Goal: Use online tool/utility: Utilize a website feature to perform a specific function

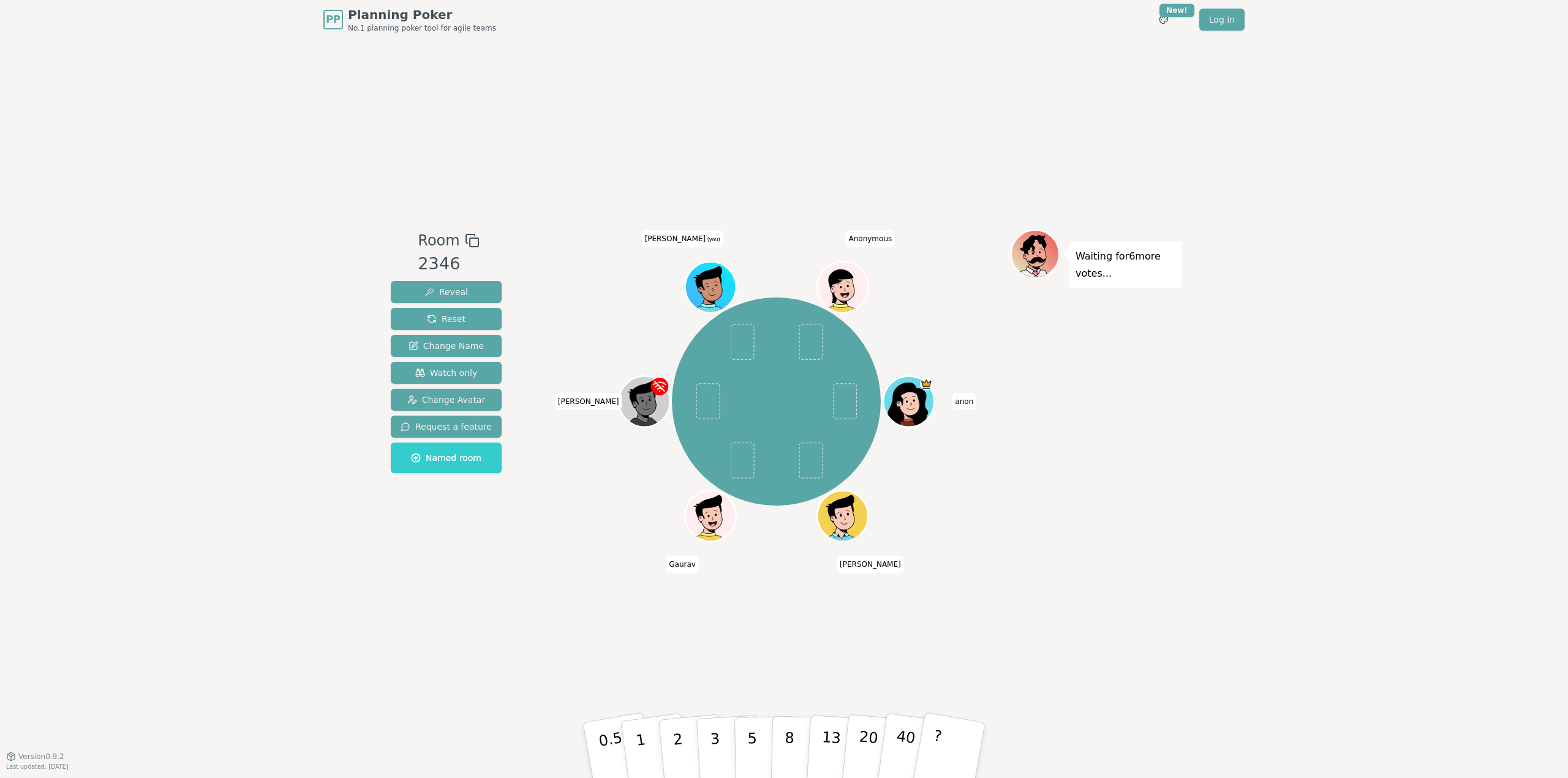
click at [241, 577] on div "PP Planning Poker No.1 planning poker tool for agile teams Toggle theme New! Lo…" at bounding box center [784, 389] width 1568 height 778
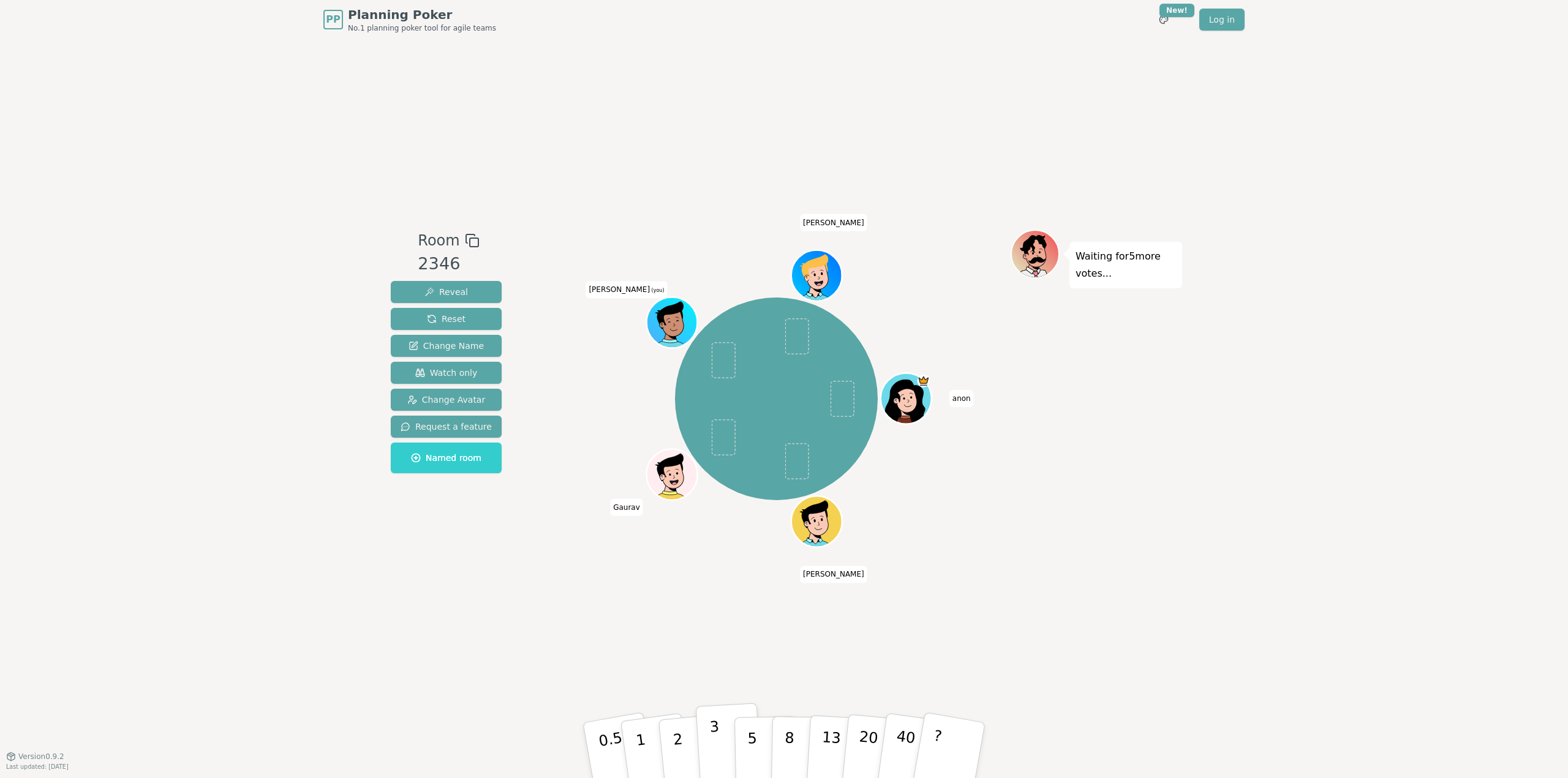
click at [728, 745] on button "3" at bounding box center [729, 751] width 67 height 95
click at [1172, 490] on div "Waiting for 3 more votes..." at bounding box center [1096, 398] width 172 height 337
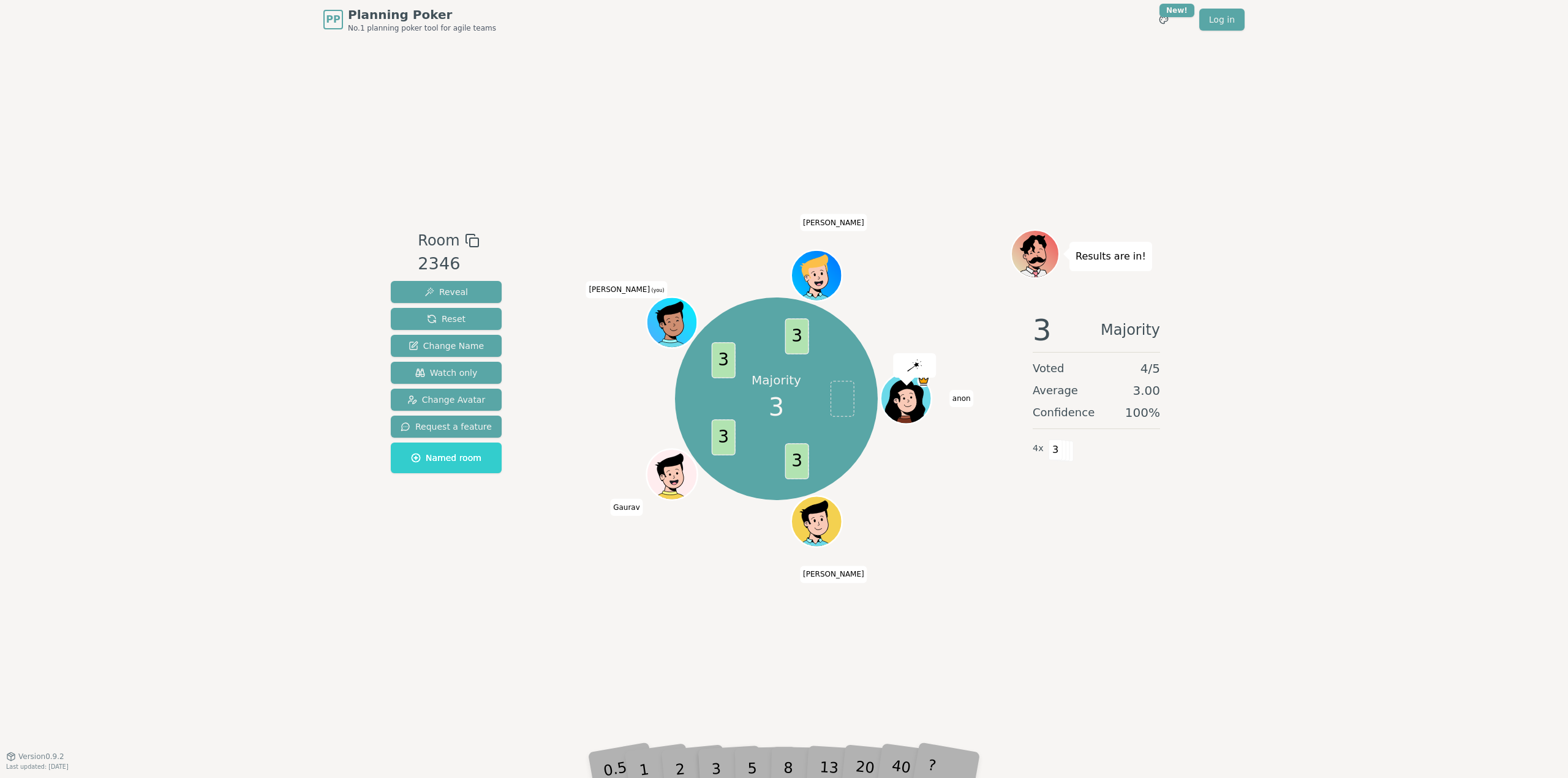
click at [1127, 583] on div "Room 2346 Reveal Reset Change Name Watch only Change Avatar Request a feature N…" at bounding box center [784, 398] width 796 height 717
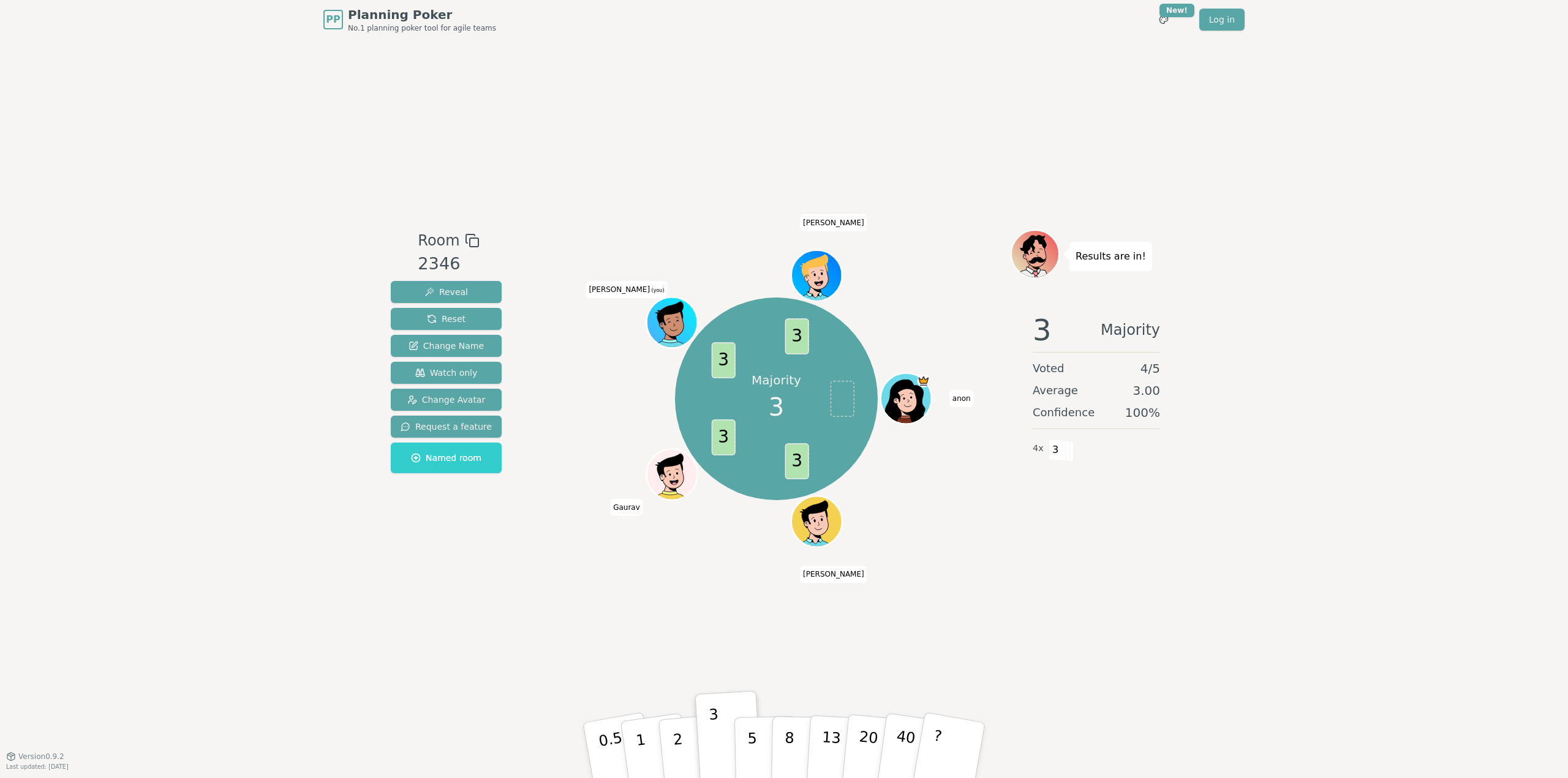
click at [531, 637] on div "Room 2346 Reveal Reset Change Name Watch only Change Avatar Request a feature N…" at bounding box center [784, 398] width 796 height 717
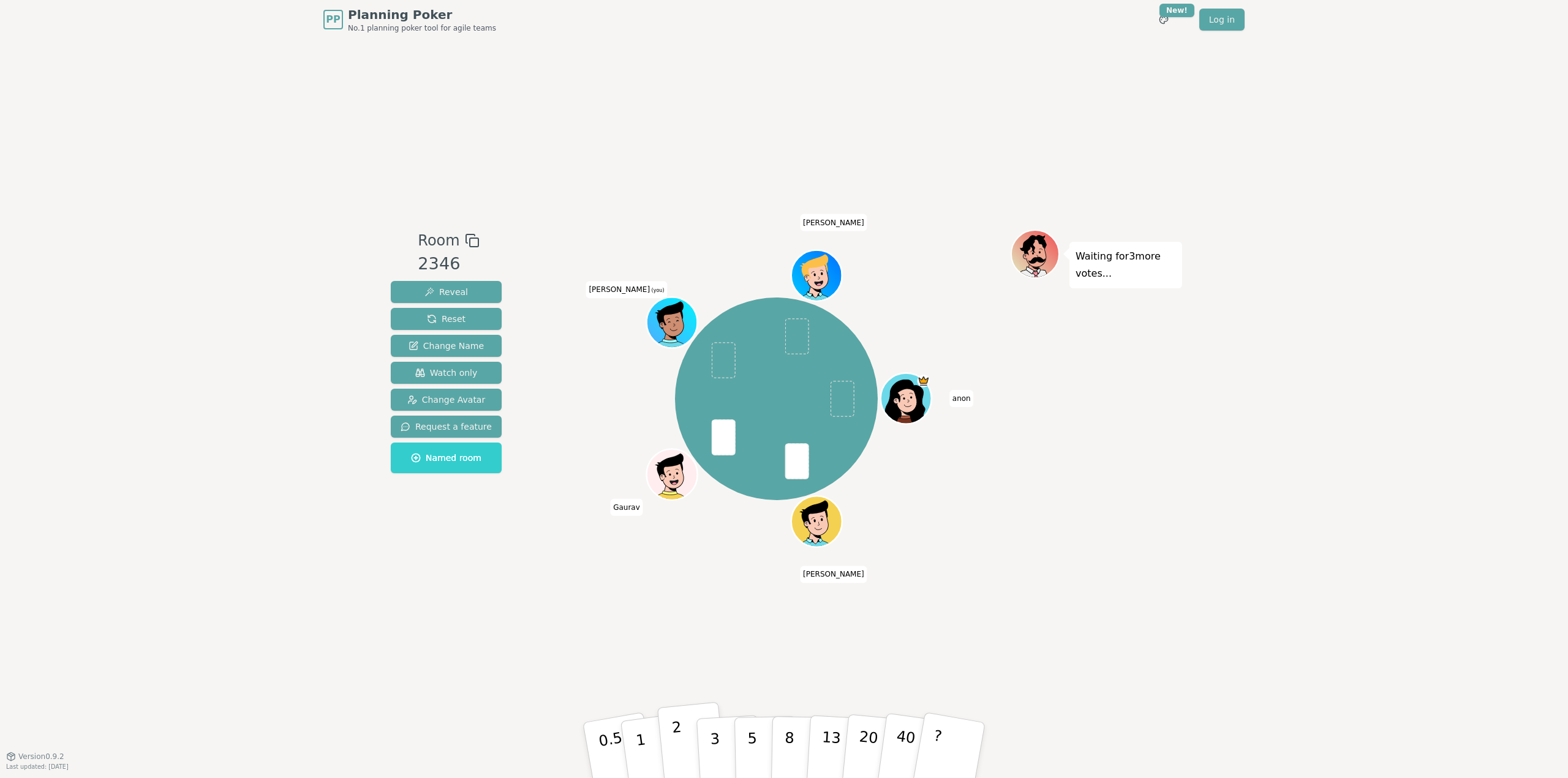
click at [675, 743] on p "2" at bounding box center [679, 752] width 16 height 67
drag, startPoint x: 1340, startPoint y: 465, endPoint x: 1349, endPoint y: 504, distance: 40.0
click at [1343, 477] on div "PP Planning Poker No.1 planning poker tool for agile teams Toggle theme New! Lo…" at bounding box center [784, 389] width 1568 height 778
click at [1349, 557] on div "PP Planning Poker No.1 planning poker tool for agile teams Toggle theme New! Lo…" at bounding box center [784, 389] width 1568 height 778
click at [585, 133] on div "Room 2346 Reveal Reset Change Name Watch only Change Avatar Request a feature N…" at bounding box center [784, 398] width 796 height 717
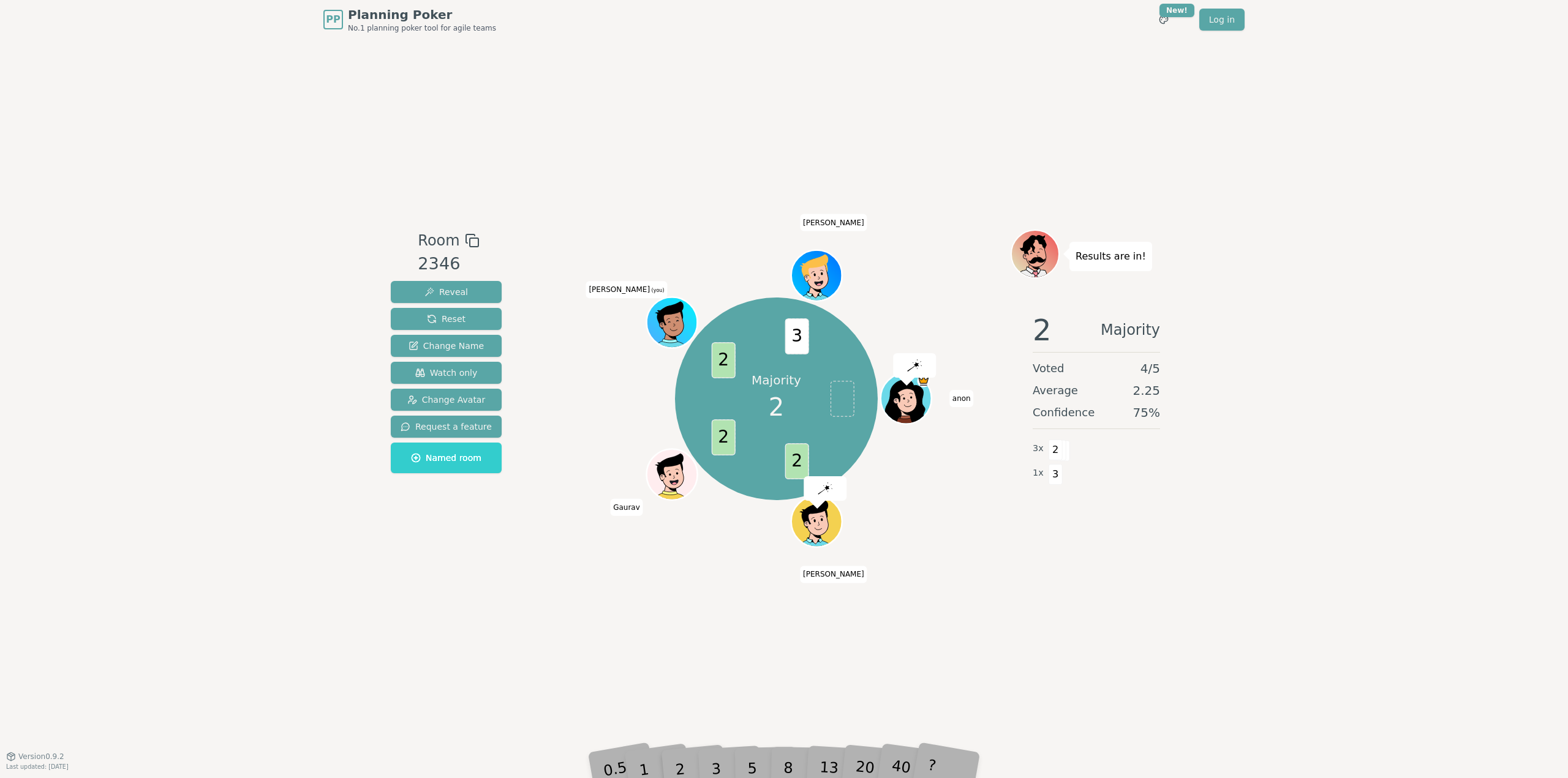
click at [1190, 601] on div "PP Planning Poker No.1 planning poker tool for agile teams Toggle theme New! Lo…" at bounding box center [784, 389] width 1568 height 778
click at [1198, 638] on div "PP Planning Poker No.1 planning poker tool for agile teams Toggle theme New! Lo…" at bounding box center [784, 389] width 1568 height 778
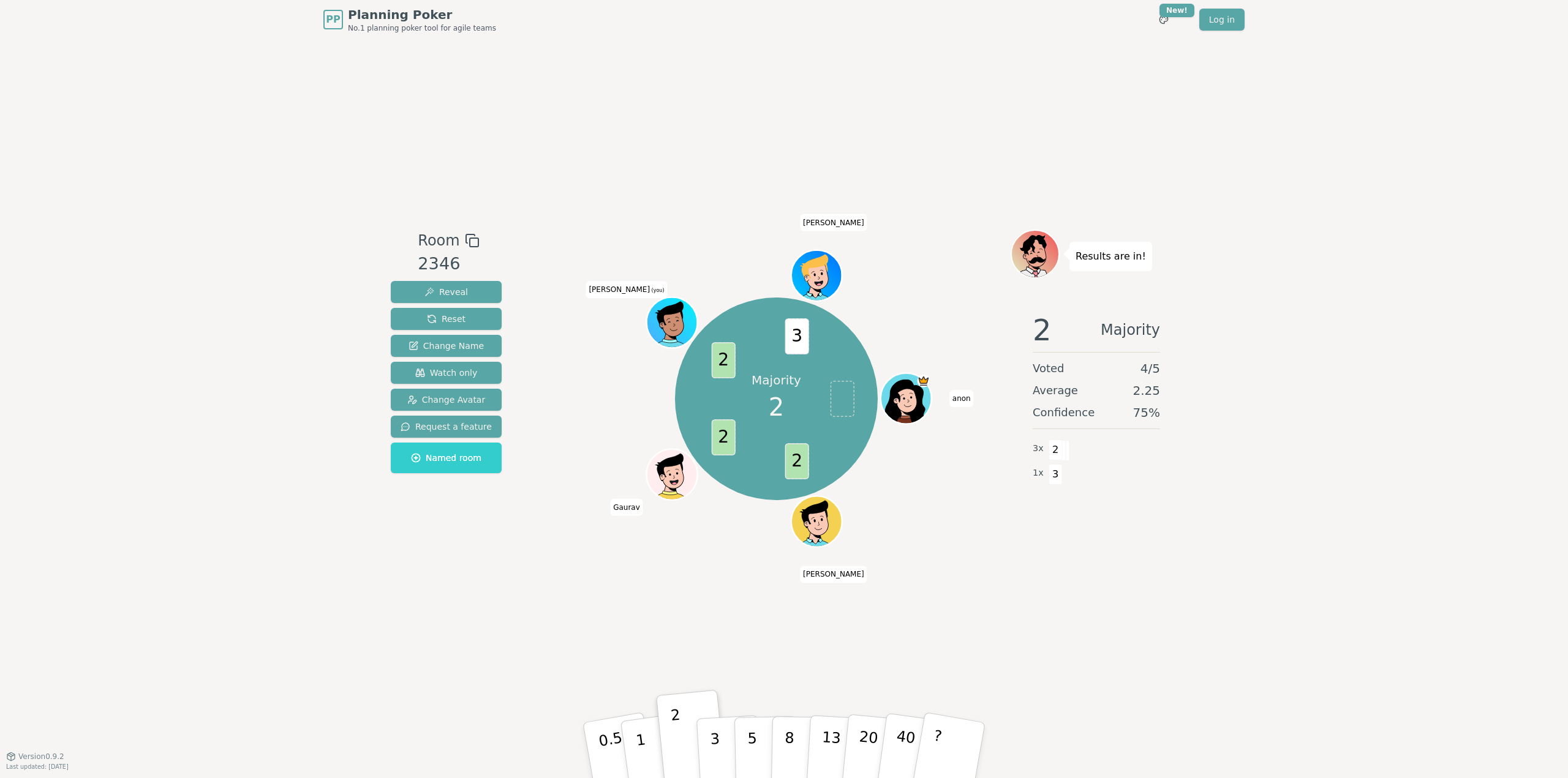
click at [587, 576] on div "Room 2346 Reveal Reset Change Name Watch only Change Avatar Request a feature N…" at bounding box center [784, 398] width 796 height 717
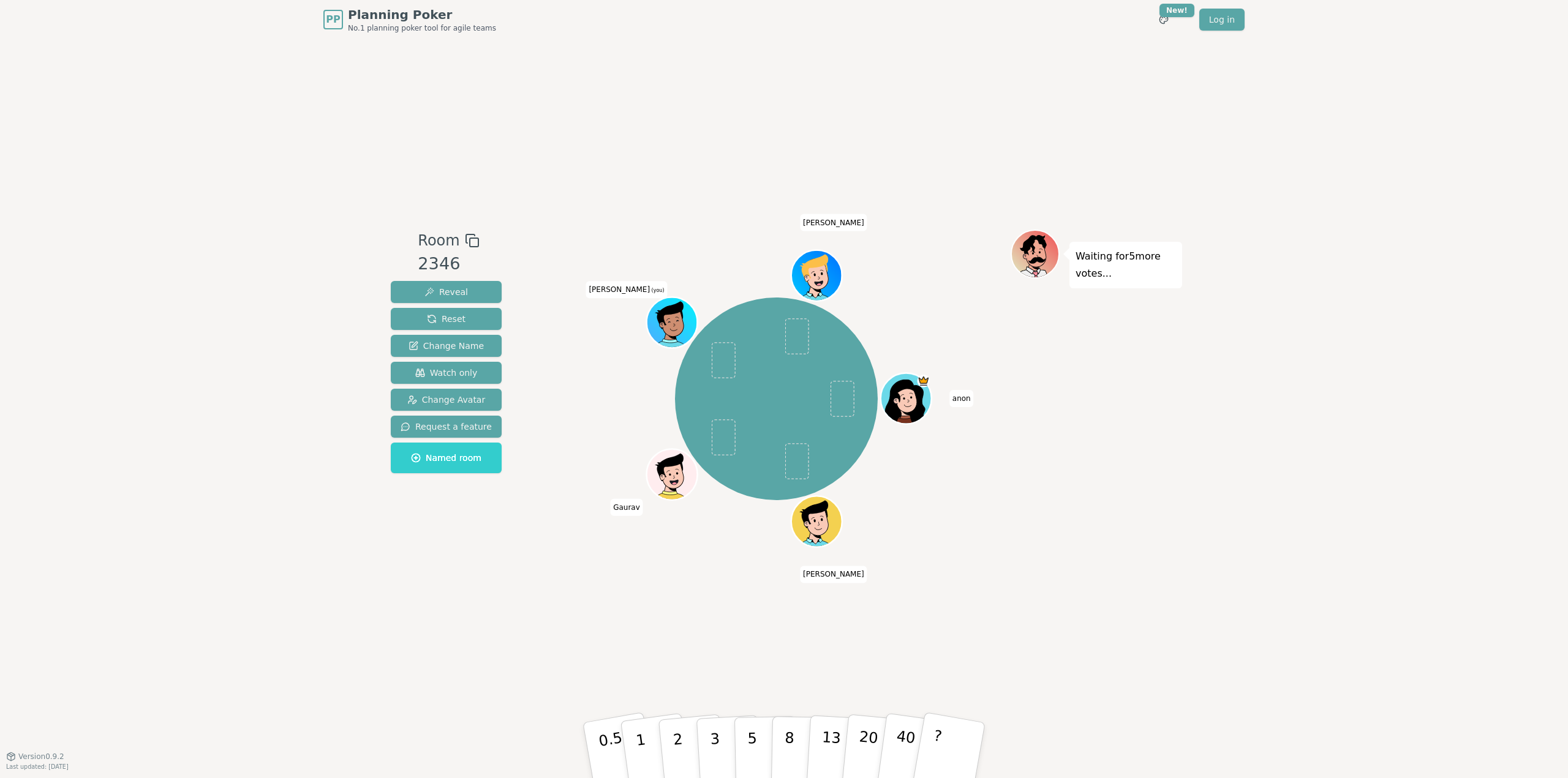
click at [1115, 502] on div "Waiting for 5 more votes..." at bounding box center [1096, 398] width 172 height 337
click at [1410, 443] on div "PP Planning Poker No.1 planning poker tool for agile teams Toggle theme New! Lo…" at bounding box center [784, 389] width 1568 height 778
click at [1164, 484] on div "Waiting for 5 more votes..." at bounding box center [1096, 398] width 172 height 337
click at [1211, 467] on div "PP Planning Poker No.1 planning poker tool for agile teams Toggle theme New! Lo…" at bounding box center [784, 389] width 1568 height 778
